Goal: Task Accomplishment & Management: Manage account settings

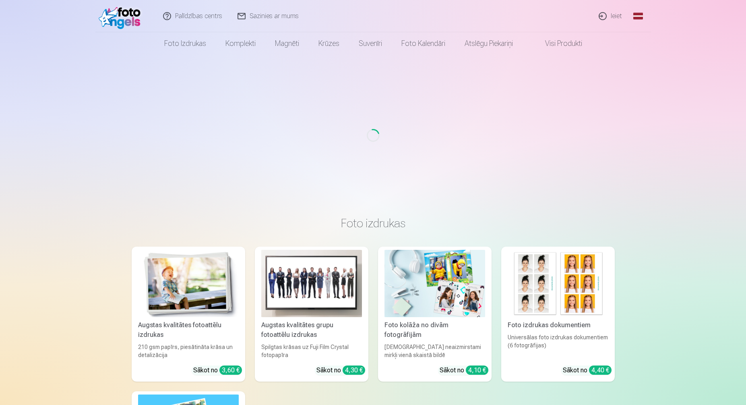
click at [607, 14] on link "Ieiet" at bounding box center [611, 16] width 39 height 32
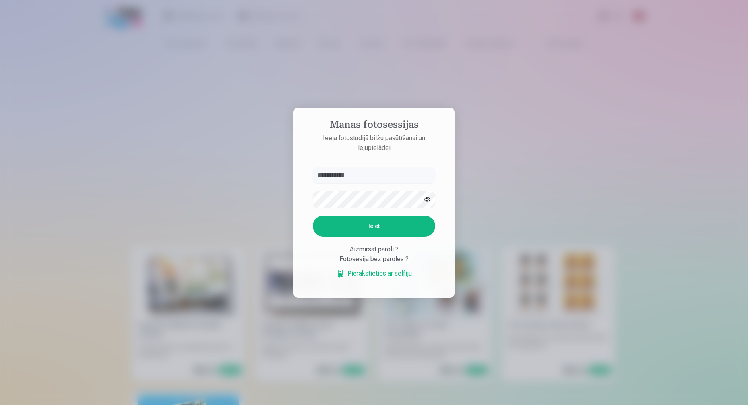
type input "**********"
click at [342, 219] on button "Ieiet" at bounding box center [374, 225] width 122 height 21
